Goal: Information Seeking & Learning: Check status

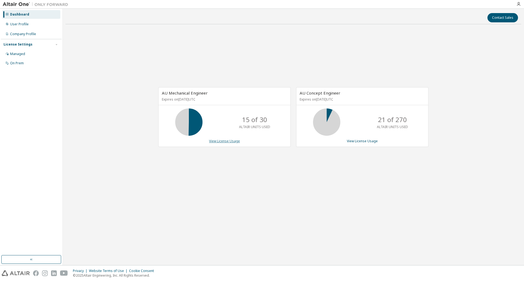
click at [235, 142] on link "View License Usage" at bounding box center [224, 141] width 31 height 5
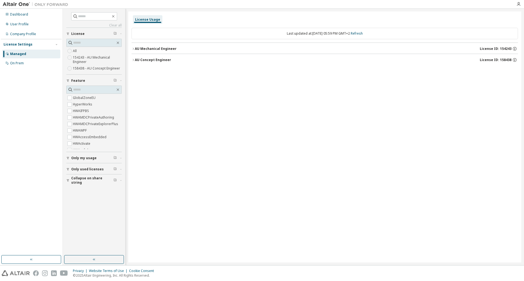
click at [139, 50] on div "AU Mechanical Engineer" at bounding box center [156, 49] width 42 height 4
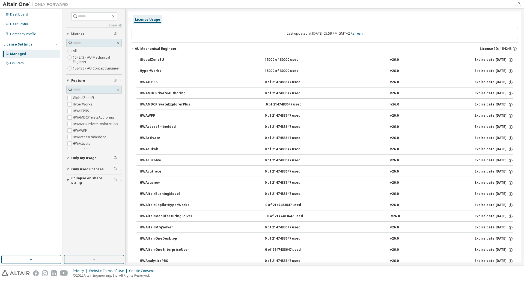
click at [135, 49] on div "AU Mechanical Engineer" at bounding box center [156, 49] width 42 height 4
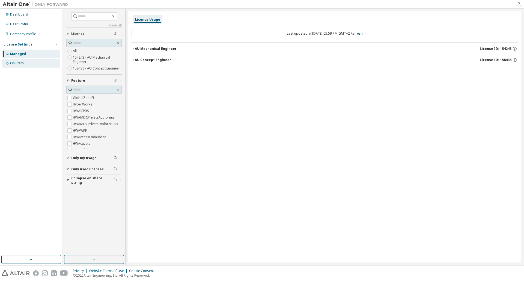
click at [12, 63] on div "On Prem" at bounding box center [17, 63] width 14 height 4
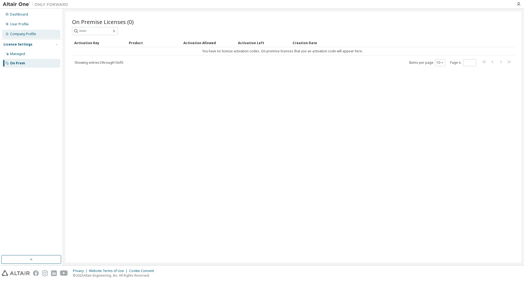
click at [26, 35] on div "Company Profile" at bounding box center [23, 34] width 26 height 4
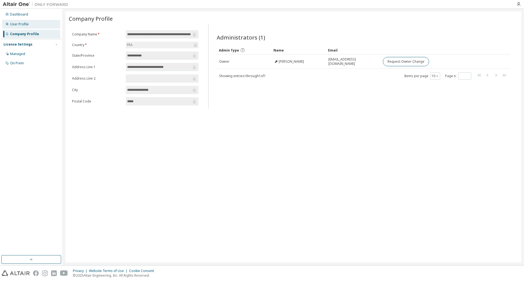
click at [22, 25] on div "User Profile" at bounding box center [19, 24] width 19 height 4
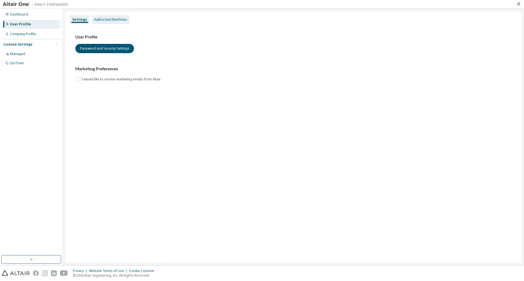
click at [114, 20] on div "Authorized Machines" at bounding box center [110, 19] width 33 height 4
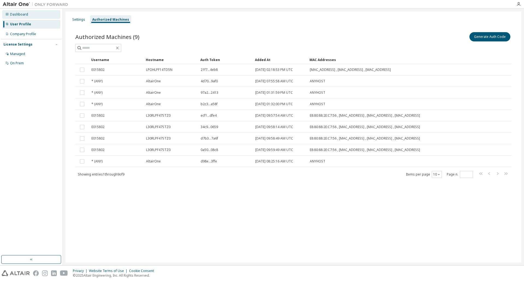
click at [15, 12] on div "Dashboard" at bounding box center [31, 14] width 58 height 9
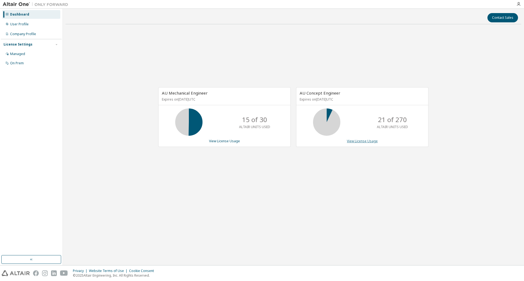
click at [364, 141] on link "View License Usage" at bounding box center [362, 141] width 31 height 5
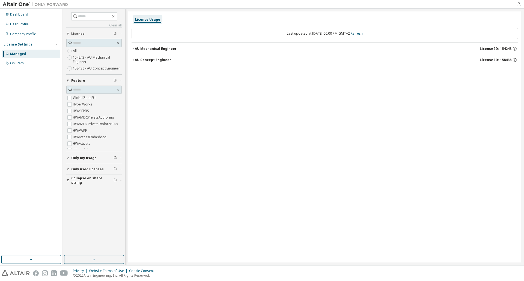
click at [136, 48] on div "AU Mechanical Engineer" at bounding box center [156, 49] width 42 height 4
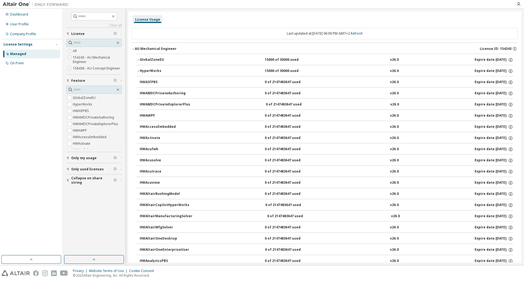
click at [136, 48] on div "AU Mechanical Engineer" at bounding box center [156, 49] width 42 height 4
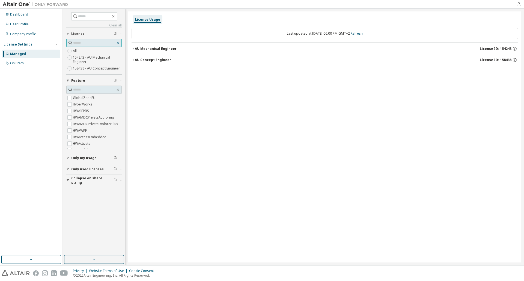
click at [116, 42] on icon "button" at bounding box center [118, 43] width 4 height 4
click at [15, 53] on div "Managed" at bounding box center [18, 54] width 16 height 4
click at [18, 54] on div "Managed" at bounding box center [18, 54] width 16 height 4
click at [20, 60] on div "On Prem" at bounding box center [31, 63] width 58 height 9
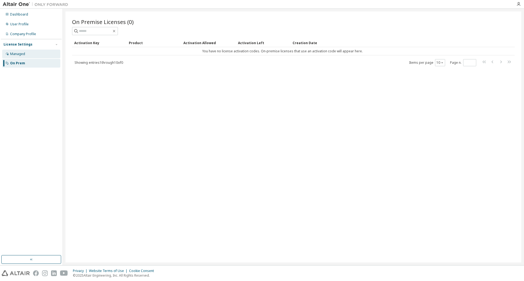
click at [17, 52] on div "Managed" at bounding box center [17, 54] width 15 height 4
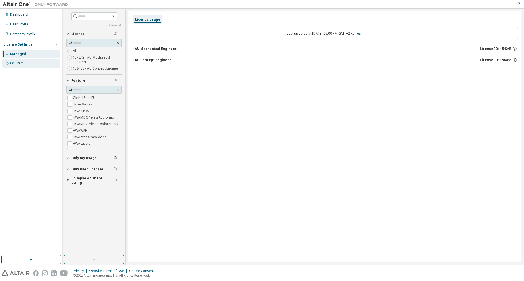
click at [25, 60] on div "On Prem" at bounding box center [31, 63] width 58 height 9
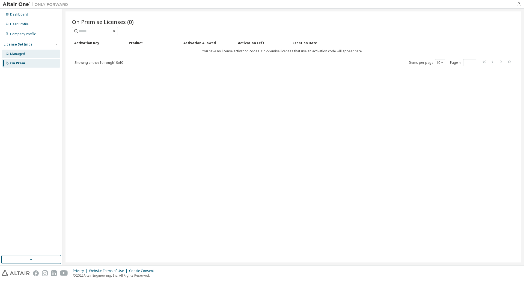
click at [18, 50] on div "Managed" at bounding box center [31, 54] width 58 height 9
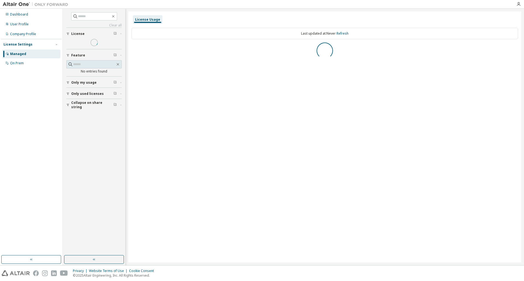
click at [19, 50] on div "Managed" at bounding box center [31, 54] width 58 height 9
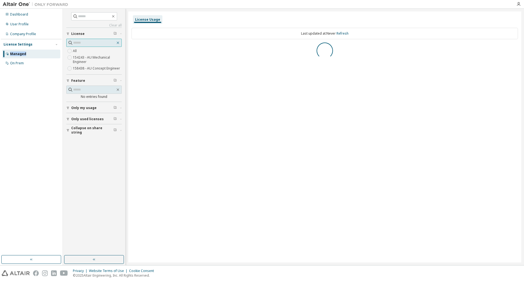
click at [117, 42] on icon "button" at bounding box center [118, 43] width 4 height 4
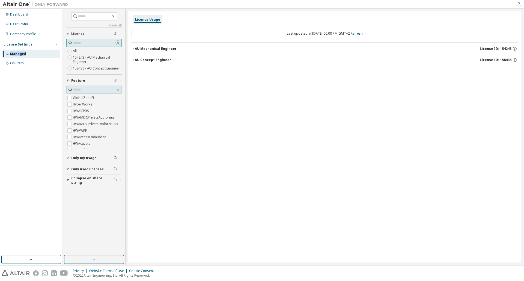
click at [117, 42] on icon "button" at bounding box center [118, 43] width 4 height 4
click at [21, 28] on div "User Profile" at bounding box center [31, 24] width 58 height 9
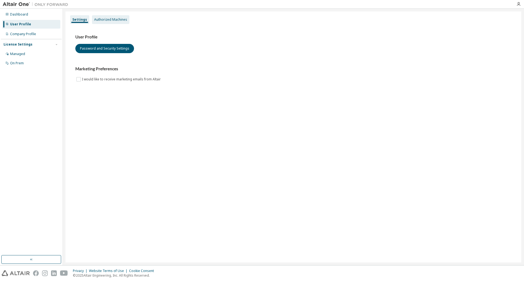
click at [111, 18] on div "Authorized Machines" at bounding box center [110, 19] width 33 height 4
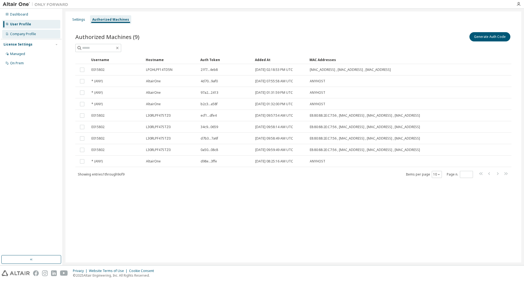
click at [36, 34] on div "Company Profile" at bounding box center [31, 34] width 58 height 9
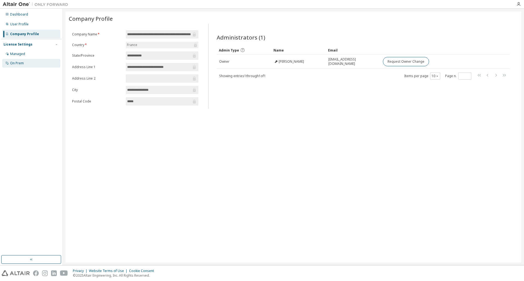
click at [19, 60] on div "On Prem" at bounding box center [31, 63] width 58 height 9
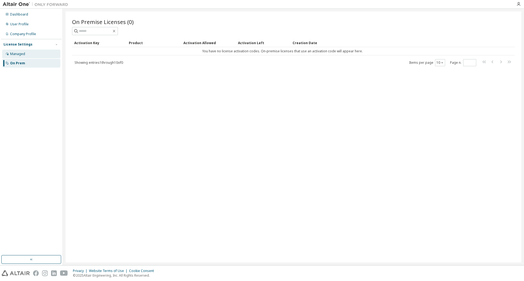
click at [17, 56] on div "Managed" at bounding box center [31, 54] width 58 height 9
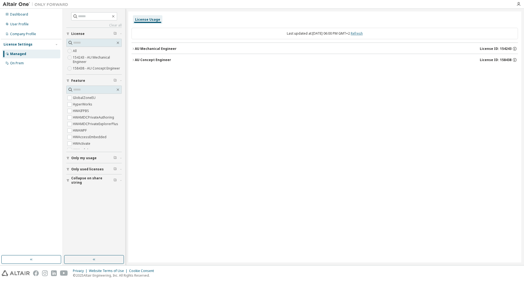
drag, startPoint x: 355, startPoint y: 31, endPoint x: 359, endPoint y: 32, distance: 3.4
click at [357, 31] on div "Last updated at: Thu 2025-10-09 06:00 PM GMT+2 Refresh" at bounding box center [325, 33] width 387 height 11
click at [360, 32] on link "Refresh" at bounding box center [357, 33] width 12 height 5
click at [142, 49] on div "AU Mechanical Engineer" at bounding box center [156, 49] width 42 height 4
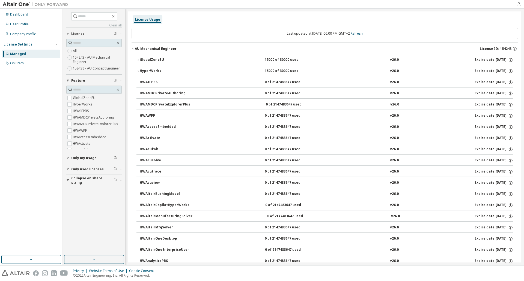
click at [141, 51] on button "AU Mechanical Engineer License ID: 154243" at bounding box center [325, 49] width 387 height 12
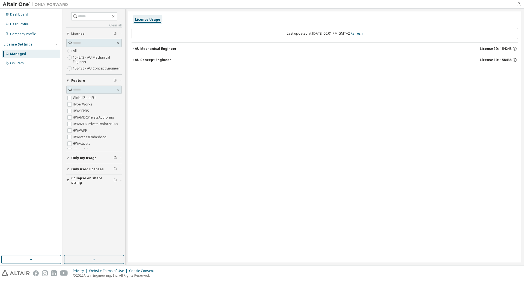
click at [82, 167] on span "Only used licenses" at bounding box center [87, 169] width 32 height 4
click at [81, 167] on span "Only used licenses" at bounding box center [87, 169] width 32 height 4
click at [76, 154] on button "Only my usage" at bounding box center [93, 158] width 55 height 12
click at [74, 158] on span "Only my usage" at bounding box center [83, 158] width 25 height 4
click at [19, 64] on div "On Prem" at bounding box center [17, 63] width 14 height 4
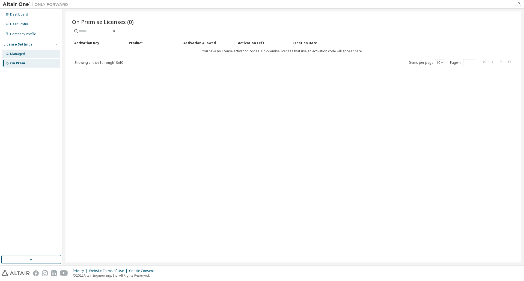
click at [8, 51] on div "Managed" at bounding box center [31, 54] width 58 height 9
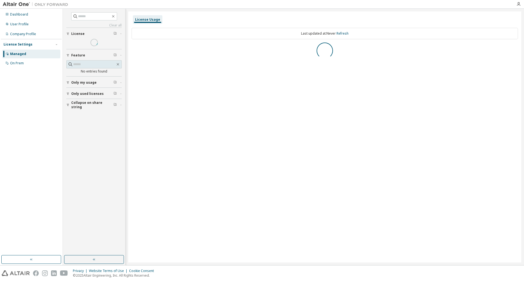
click at [13, 42] on div "License Settings" at bounding box center [18, 44] width 29 height 4
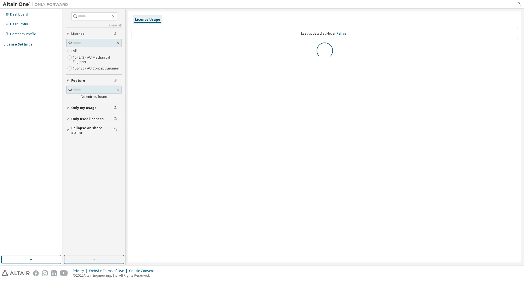
click at [14, 44] on div "License Settings" at bounding box center [18, 44] width 29 height 4
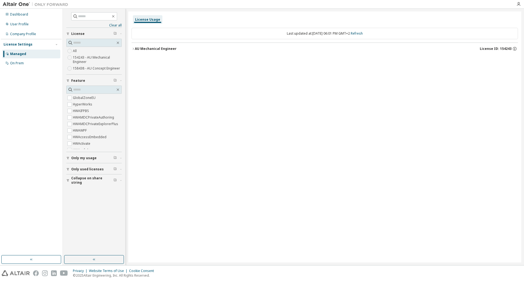
click at [159, 49] on div "AU Mechanical Engineer" at bounding box center [156, 49] width 42 height 4
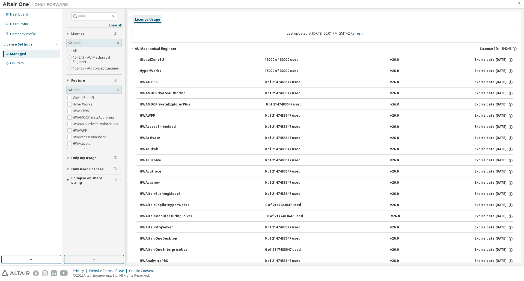
click at [151, 50] on div "AU Mechanical Engineer" at bounding box center [156, 49] width 42 height 4
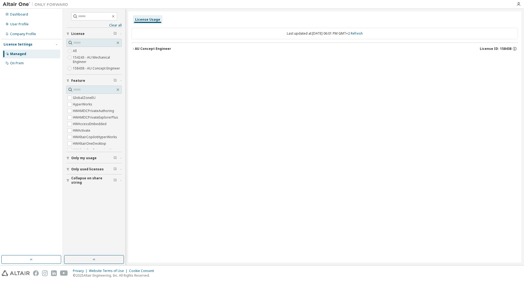
click at [142, 47] on div "AU Concept Engineer" at bounding box center [153, 49] width 36 height 4
click at [16, 24] on div "User Profile" at bounding box center [19, 24] width 19 height 4
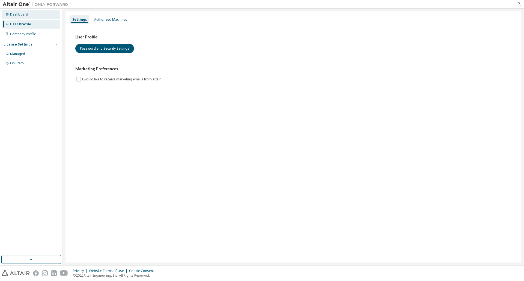
click at [12, 13] on div "Dashboard" at bounding box center [19, 14] width 18 height 4
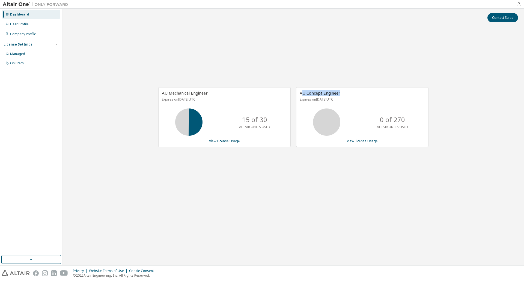
drag, startPoint x: 301, startPoint y: 93, endPoint x: 441, endPoint y: 93, distance: 140.3
click at [443, 93] on div "AU Mechanical Engineer Expires on March 16, 2026 UTC 15 of 30 ALTAIR UNITS USED…" at bounding box center [294, 120] width 456 height 183
click at [365, 141] on link "View License Usage" at bounding box center [362, 141] width 31 height 5
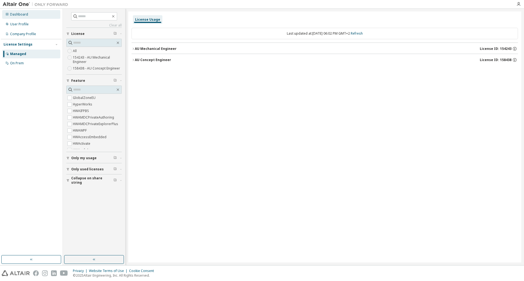
click at [21, 15] on div "Dashboard" at bounding box center [19, 14] width 18 height 4
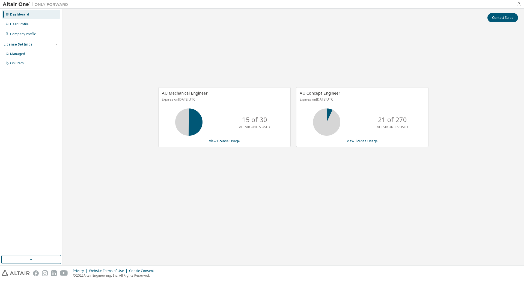
click at [182, 123] on icon at bounding box center [189, 122] width 14 height 14
click at [192, 93] on span "AU Mechanical Engineer" at bounding box center [185, 92] width 46 height 5
click at [163, 101] on p "Expires on [DATE] UTC" at bounding box center [224, 99] width 124 height 5
drag, startPoint x: 159, startPoint y: 101, endPoint x: 234, endPoint y: 103, distance: 74.5
click at [234, 103] on div "AU Mechanical Engineer Expires on [DATE] UTC" at bounding box center [225, 97] width 132 height 18
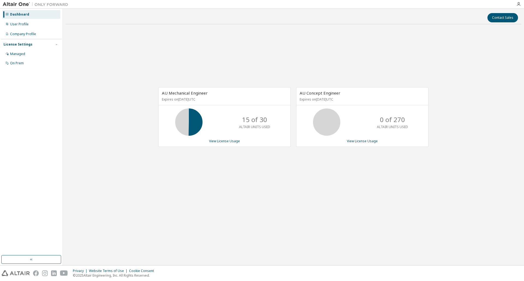
click at [207, 53] on div "AU Mechanical Engineer Expires on March 16, 2026 UTC 15 of 30 ALTAIR UNITS USED…" at bounding box center [294, 120] width 456 height 183
click at [193, 125] on icon at bounding box center [189, 122] width 14 height 14
click at [173, 122] on icon at bounding box center [189, 122] width 33 height 27
click at [14, 23] on div "User Profile" at bounding box center [19, 24] width 19 height 4
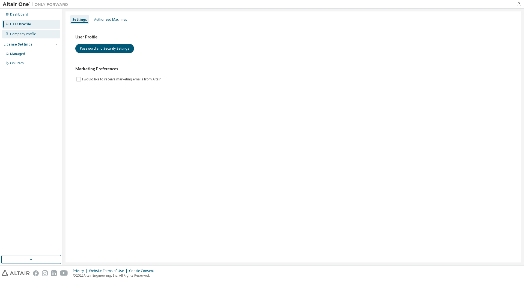
click at [17, 33] on div "Company Profile" at bounding box center [23, 34] width 26 height 4
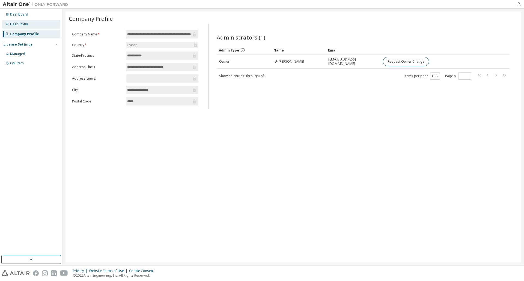
click at [22, 23] on div "User Profile" at bounding box center [19, 24] width 19 height 4
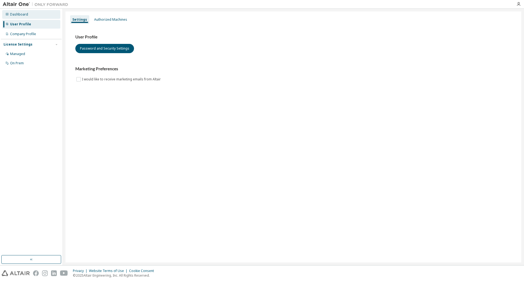
click at [22, 17] on div "Dashboard" at bounding box center [31, 14] width 58 height 9
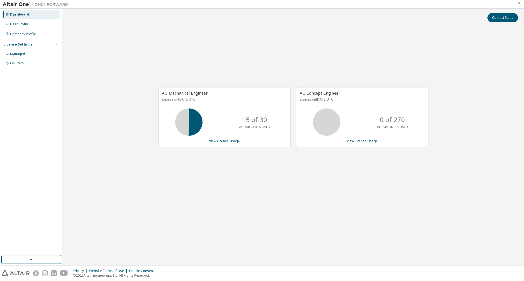
click at [193, 123] on icon at bounding box center [189, 122] width 14 height 14
click at [230, 144] on link "View License Usage" at bounding box center [224, 141] width 31 height 5
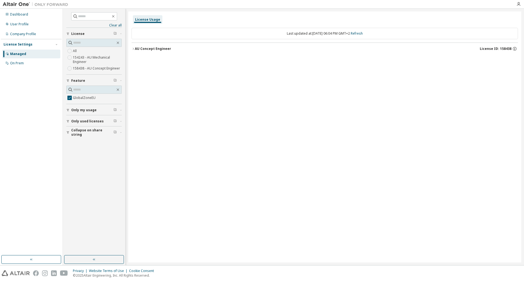
click at [138, 45] on button "AU Concept Engineer License ID: 158438" at bounding box center [325, 49] width 387 height 12
click at [512, 60] on icon "button" at bounding box center [510, 60] width 5 height 5
click at [511, 61] on icon "button" at bounding box center [510, 60] width 1 height 1
click at [145, 60] on div "GlobalZoneEU" at bounding box center [164, 60] width 49 height 5
click at [135, 48] on div "AU Concept Engineer" at bounding box center [153, 49] width 36 height 4
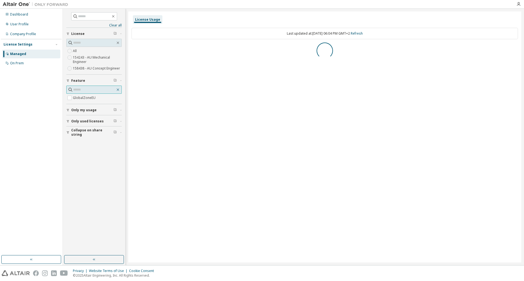
click at [120, 91] on icon "button" at bounding box center [118, 90] width 4 height 4
click at [145, 52] on button "AU Concept Engineer License ID: 158438" at bounding box center [325, 49] width 387 height 12
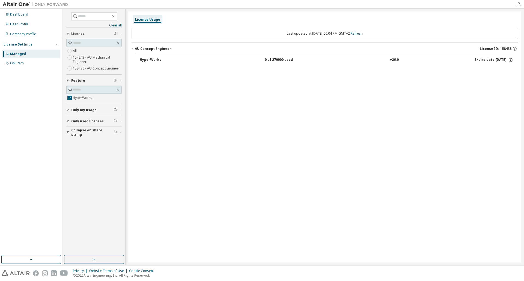
click at [479, 61] on div "Expire date: 2025-11-12" at bounding box center [494, 60] width 38 height 5
click at [511, 60] on icon "button" at bounding box center [510, 60] width 5 height 5
click at [499, 69] on p "Options: NONE" at bounding box center [497, 69] width 28 height 5
click at [497, 79] on p "Borrow Limits: 336" at bounding box center [497, 77] width 28 height 5
click at [345, 92] on div "License Usage Last updated at: Thu 2025-10-09 06:04 PM GMT+2 Refresh AU Concept…" at bounding box center [324, 136] width 393 height 251
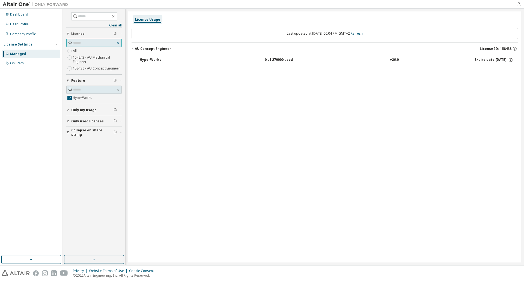
click at [117, 42] on icon "button" at bounding box center [118, 43] width 4 height 4
click at [16, 26] on div "User Profile" at bounding box center [19, 24] width 19 height 4
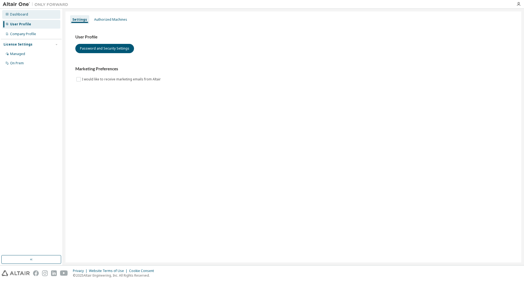
click at [16, 13] on div "Dashboard" at bounding box center [19, 14] width 18 height 4
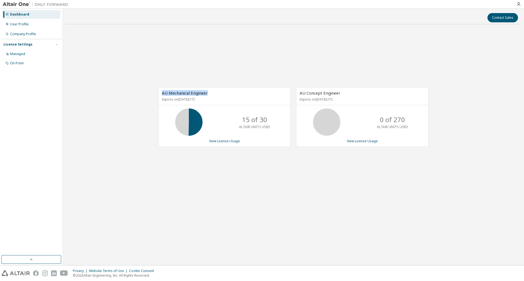
drag, startPoint x: 160, startPoint y: 93, endPoint x: 247, endPoint y: 95, distance: 86.8
click at [247, 95] on div "AU Mechanical Engineer Expires on [DATE] UTC" at bounding box center [225, 97] width 132 height 18
drag, startPoint x: 298, startPoint y: 93, endPoint x: 364, endPoint y: 93, distance: 66.9
click at [364, 93] on div "AU Concept Engineer Expires on November 12, 2025 UTC" at bounding box center [362, 97] width 132 height 18
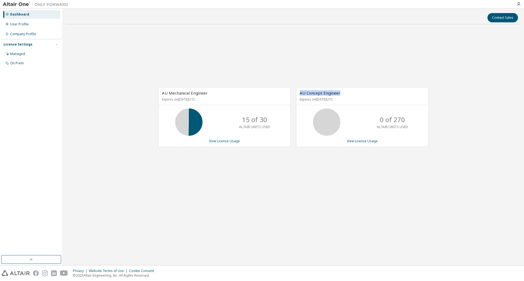
click at [364, 95] on div "AU Concept Engineer Expires on November 12, 2025 UTC" at bounding box center [362, 97] width 132 height 18
click at [356, 142] on link "View License Usage" at bounding box center [362, 141] width 31 height 5
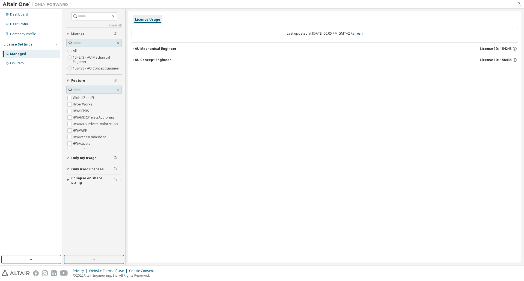
click at [135, 49] on div "AU Mechanical Engineer" at bounding box center [156, 49] width 42 height 4
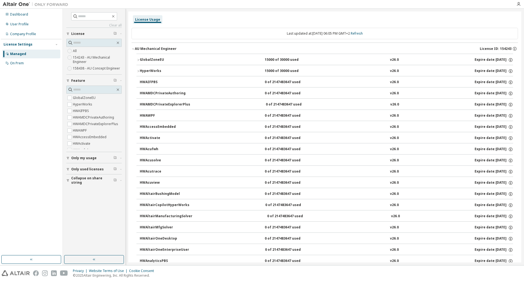
click at [137, 61] on icon "button" at bounding box center [137, 59] width 3 height 3
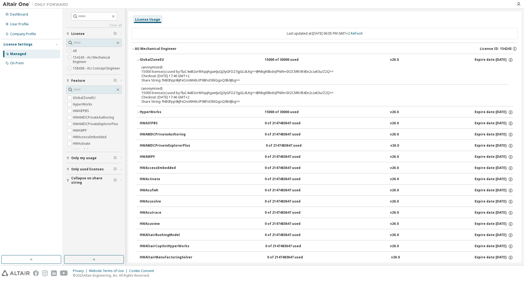
click at [136, 61] on icon "button" at bounding box center [137, 59] width 3 height 3
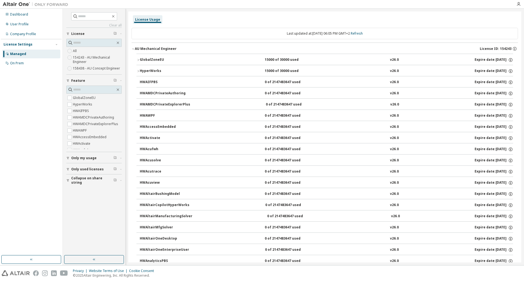
click at [138, 71] on icon "button" at bounding box center [137, 71] width 3 height 3
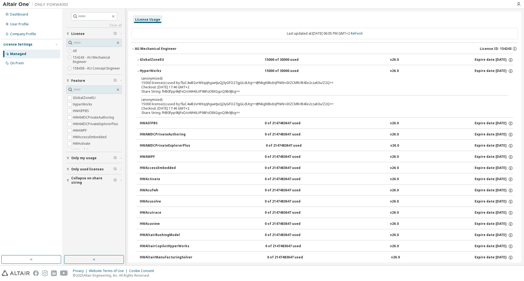
click at [138, 70] on icon "button" at bounding box center [137, 71] width 3 height 3
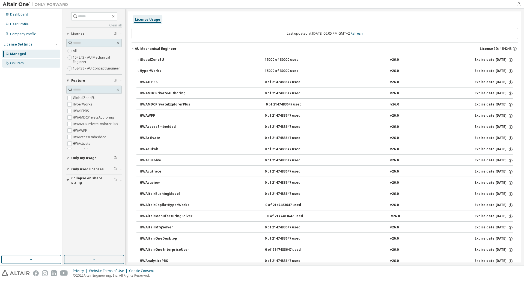
click at [22, 62] on div "On Prem" at bounding box center [17, 63] width 14 height 4
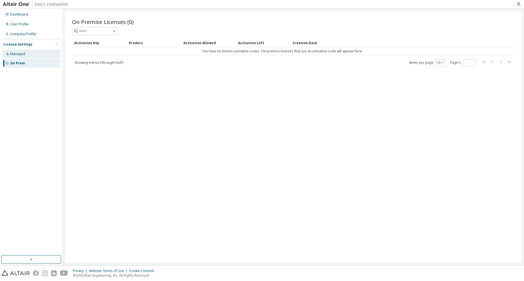
click at [21, 52] on div "Managed" at bounding box center [17, 54] width 15 height 4
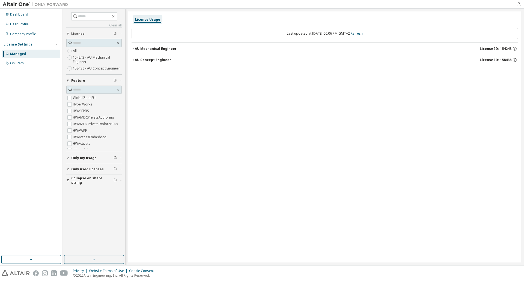
click at [129, 50] on div "License Usage Last updated at: Thu 2025-10-09 06:06 PM GMT+2 Refresh AU Mechani…" at bounding box center [324, 136] width 393 height 251
click at [133, 49] on icon "button" at bounding box center [133, 48] width 3 height 3
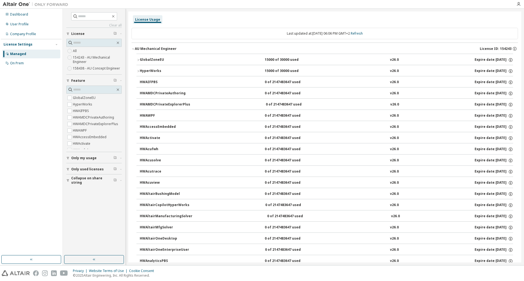
click at [137, 58] on button "GlobalZoneEU 15000 of 30000 used v26.0 Expire date: 2026-03-16" at bounding box center [324, 60] width 377 height 12
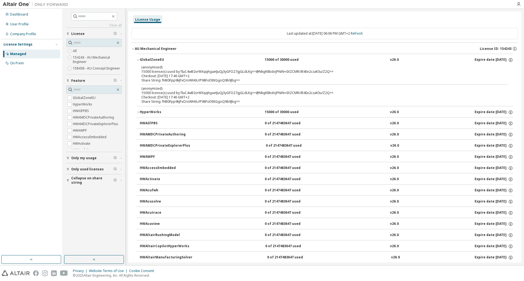
click at [144, 18] on div "License Usage" at bounding box center [147, 19] width 25 height 4
click at [21, 62] on div "On Prem" at bounding box center [17, 63] width 14 height 4
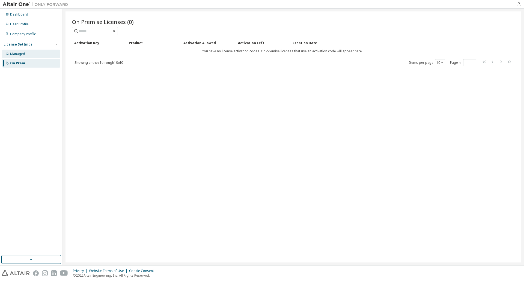
click at [21, 54] on div "Managed" at bounding box center [17, 54] width 15 height 4
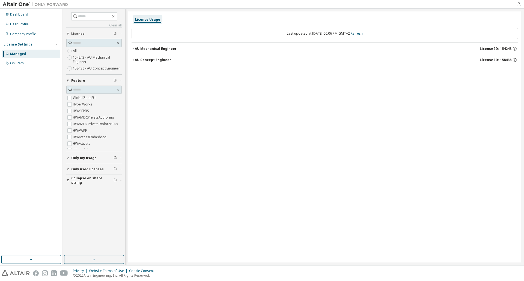
click at [137, 49] on div "AU Mechanical Engineer" at bounding box center [156, 49] width 42 height 4
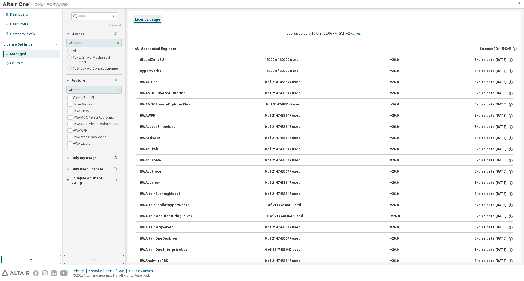
click at [139, 58] on button "GlobalZoneEU 15000 of 30000 used v26.0 Expire date: 2026-03-16" at bounding box center [324, 60] width 377 height 12
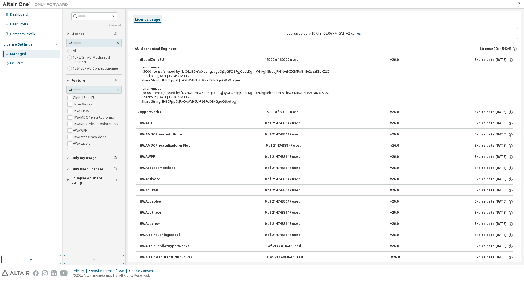
click at [279, 84] on div "(anonymized) 15000 license(s) used by fIuC4wB2vrWXqqhgaetJuQj3yGFO27gjGLdLKg==@…" at bounding box center [324, 85] width 377 height 41
click at [396, 82] on div "Share String: fHB0Fpp9kJFxO/oWH6U/P98FoDEKGgoQ9b9Jbg==" at bounding box center [318, 80] width 354 height 4
click at [344, 75] on div "Checkout: 2025-10-09 17:46 GMT+2" at bounding box center [318, 76] width 354 height 4
click at [136, 48] on div "AU Mechanical Engineer" at bounding box center [156, 49] width 42 height 4
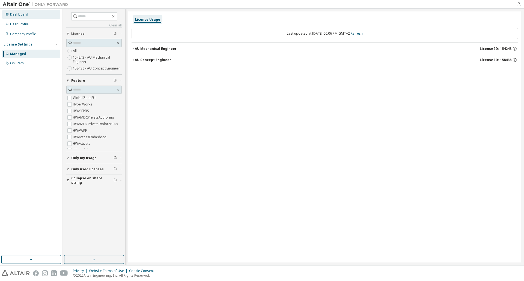
click at [16, 14] on div "Dashboard" at bounding box center [19, 14] width 18 height 4
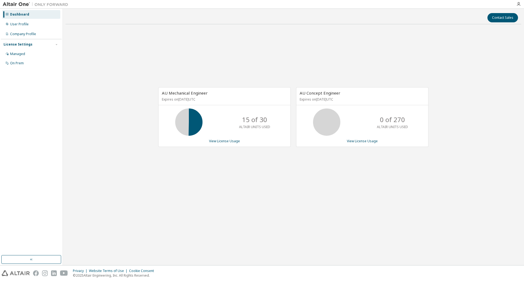
click at [192, 120] on icon at bounding box center [189, 122] width 14 height 14
click at [190, 100] on p "Expires on [DATE] UTC" at bounding box center [224, 99] width 124 height 5
click at [170, 102] on p "Expires on [DATE] UTC" at bounding box center [224, 99] width 124 height 5
drag, startPoint x: 158, startPoint y: 121, endPoint x: 194, endPoint y: 100, distance: 42.1
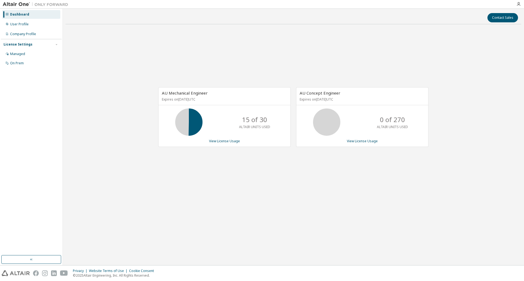
click at [158, 121] on div "AU Mechanical Engineer Expires on [DATE] UTC 15 of 30 ALTAIR UNITS USED View Li…" at bounding box center [222, 120] width 138 height 66
click at [194, 100] on p "Expires on [DATE] UTC" at bounding box center [224, 99] width 124 height 5
click at [201, 95] on div "AU Mechanical Engineer Expires on [DATE] UTC" at bounding box center [225, 97] width 132 height 18
